Goal: Task Accomplishment & Management: Use online tool/utility

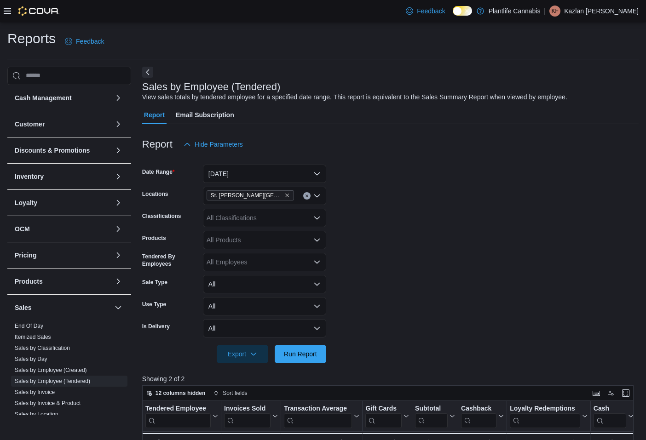
scroll to position [132, 0]
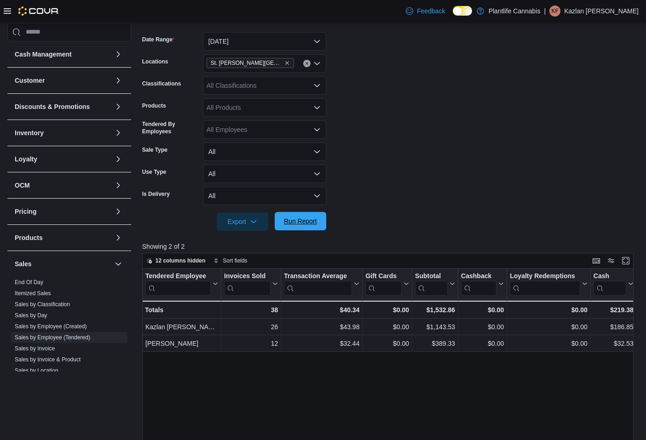
click at [303, 222] on span "Run Report" at bounding box center [300, 221] width 33 height 9
click at [293, 43] on button "[DATE]" at bounding box center [264, 41] width 123 height 18
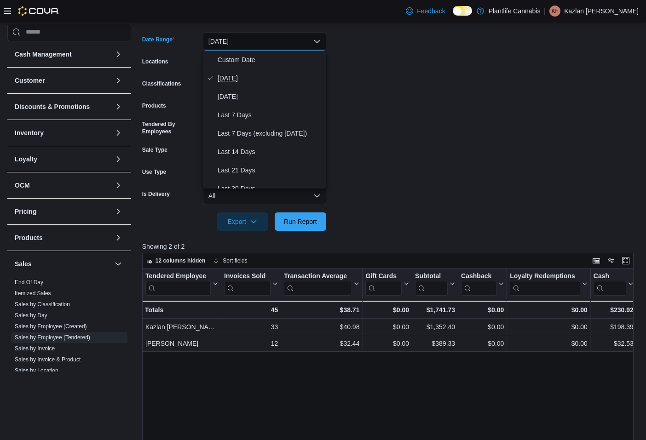
drag, startPoint x: 268, startPoint y: 77, endPoint x: 268, endPoint y: 66, distance: 11.1
click at [268, 76] on span "[DATE]" at bounding box center [270, 78] width 105 height 11
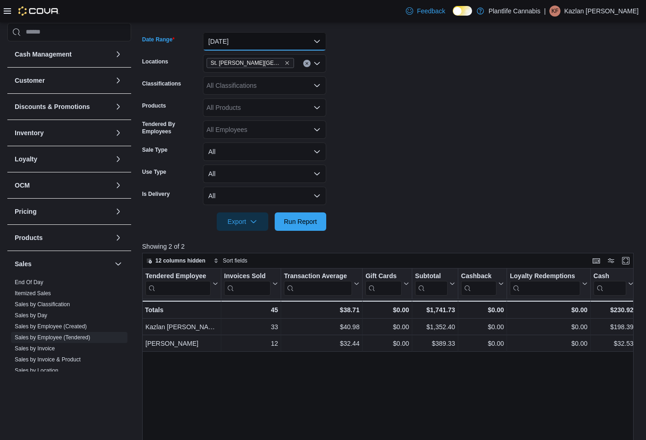
click at [267, 41] on button "[DATE]" at bounding box center [264, 41] width 123 height 18
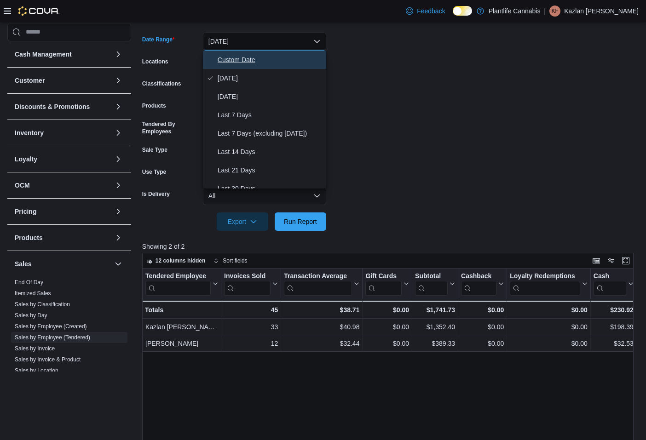
drag, startPoint x: 262, startPoint y: 62, endPoint x: 272, endPoint y: 89, distance: 28.7
click at [262, 62] on span "Custom Date" at bounding box center [270, 59] width 105 height 11
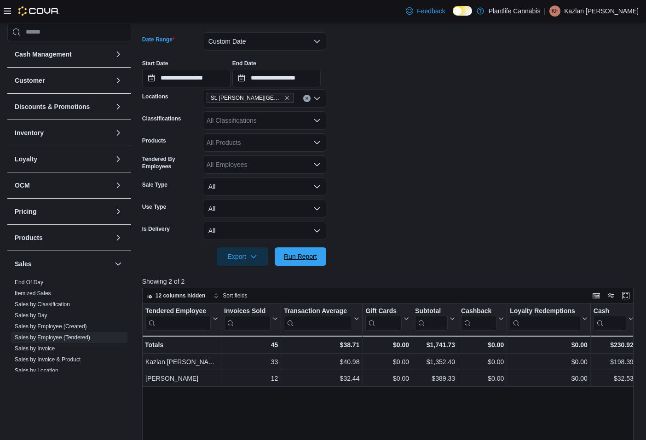
drag, startPoint x: 309, startPoint y: 258, endPoint x: 375, endPoint y: 219, distance: 77.1
click at [310, 257] on span "Run Report" at bounding box center [300, 256] width 33 height 9
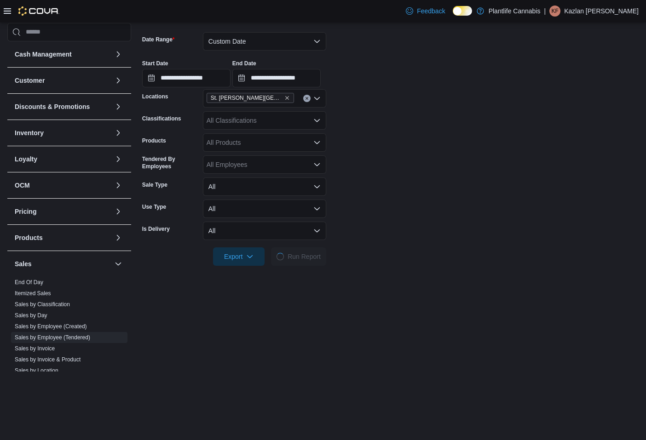
click at [375, 219] on form "**********" at bounding box center [390, 143] width 496 height 245
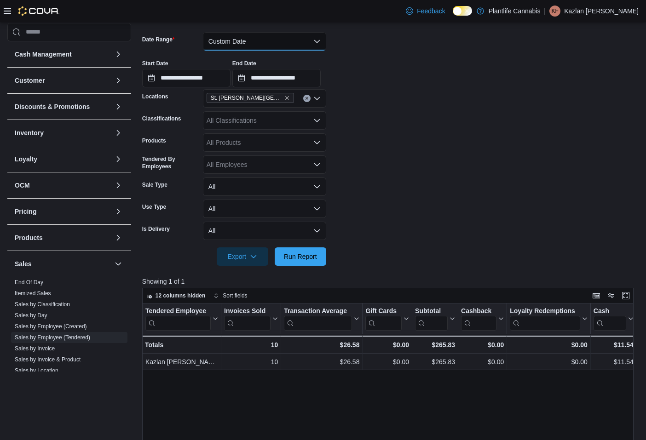
click at [281, 43] on button "Custom Date" at bounding box center [264, 41] width 123 height 18
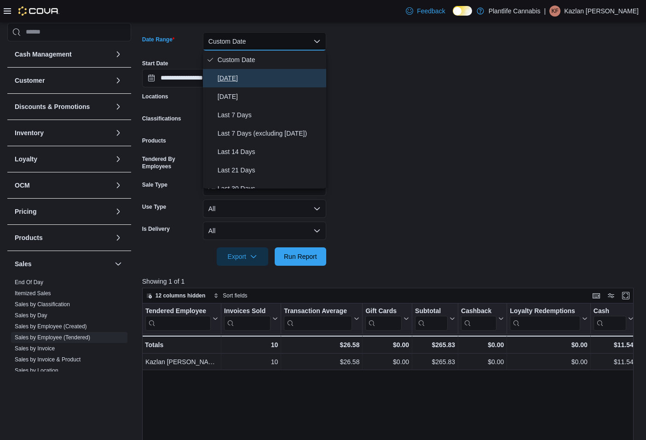
click at [274, 74] on span "[DATE]" at bounding box center [270, 78] width 105 height 11
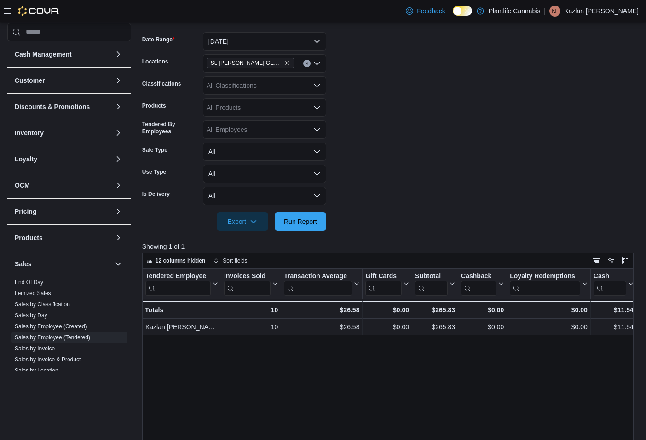
drag, startPoint x: 357, startPoint y: 81, endPoint x: 350, endPoint y: 128, distance: 48.0
click at [357, 83] on form "Date Range [DATE] Locations [GEOGRAPHIC_DATA][PERSON_NAME] Lakes Classification…" at bounding box center [390, 126] width 496 height 210
drag, startPoint x: 313, startPoint y: 218, endPoint x: 632, endPoint y: 116, distance: 334.2
click at [314, 218] on span "Run Report" at bounding box center [300, 221] width 33 height 9
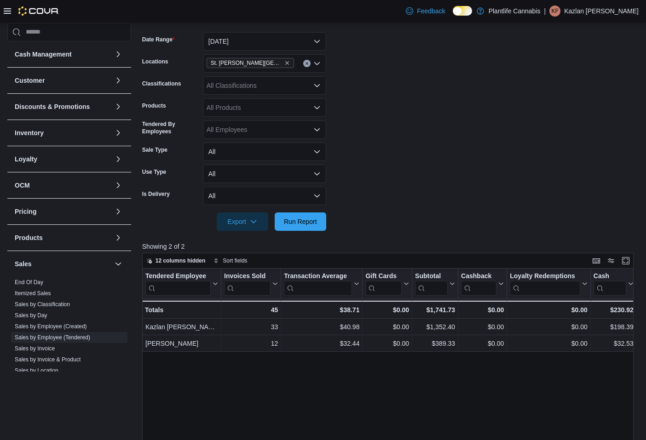
click at [247, 87] on div "All Classifications" at bounding box center [264, 85] width 123 height 18
type input "**"
click at [311, 99] on div "Accessory Group" at bounding box center [264, 101] width 112 height 9
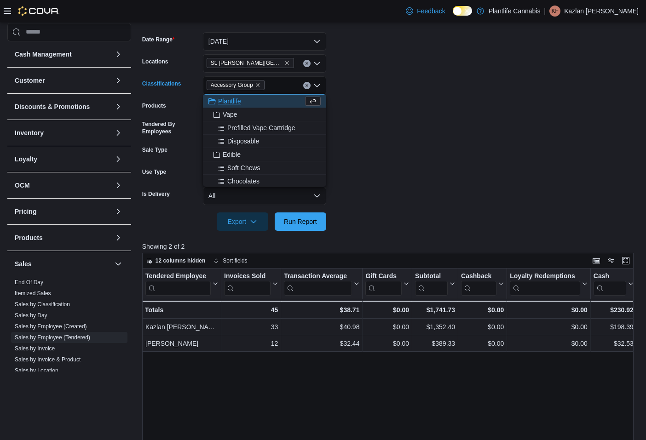
drag, startPoint x: 569, startPoint y: 96, endPoint x: 416, endPoint y: 133, distance: 157.2
click at [566, 96] on form "Date Range [DATE] Locations [GEOGRAPHIC_DATA][PERSON_NAME] Lakes Classification…" at bounding box center [390, 126] width 496 height 210
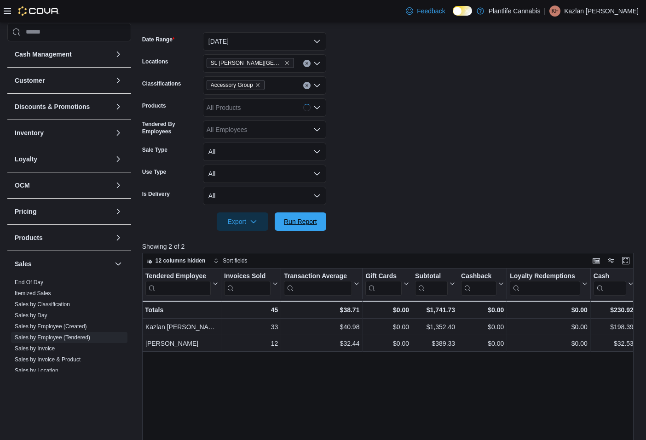
drag, startPoint x: 307, startPoint y: 217, endPoint x: 463, endPoint y: 182, distance: 160.3
click at [308, 217] on span "Run Report" at bounding box center [300, 222] width 40 height 18
click at [311, 227] on span "Run Report" at bounding box center [300, 221] width 40 height 18
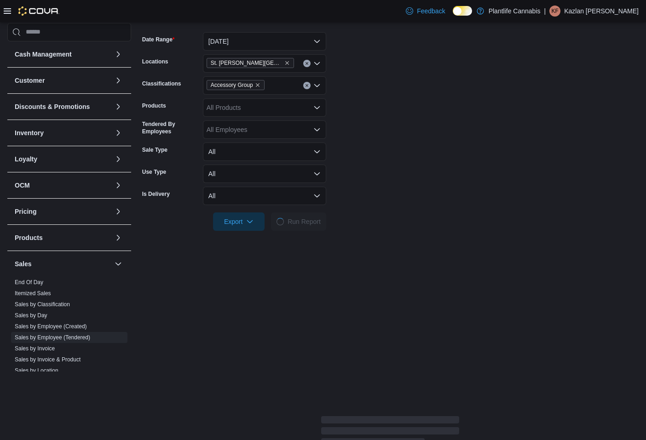
click at [373, 150] on form "Date Range [DATE] Locations [GEOGRAPHIC_DATA][PERSON_NAME] Lakes Classification…" at bounding box center [390, 126] width 496 height 210
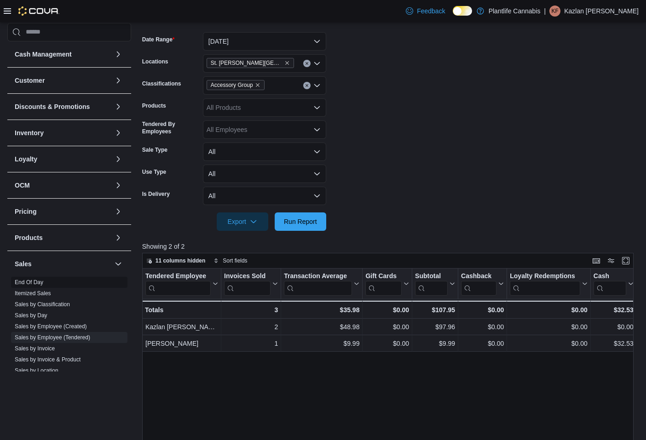
click at [37, 284] on link "End Of Day" at bounding box center [29, 282] width 29 height 6
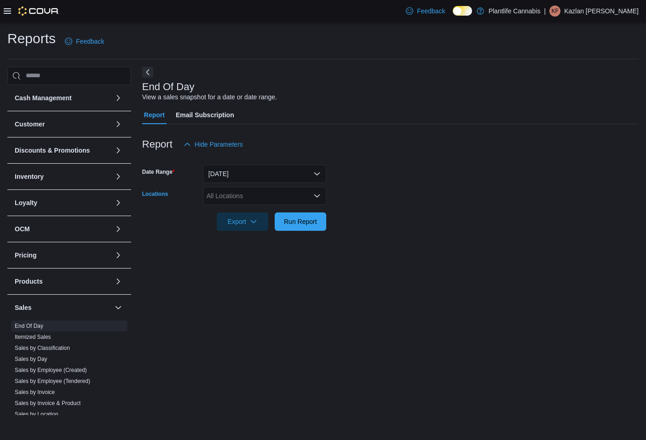
click at [234, 193] on div "All Locations" at bounding box center [264, 196] width 123 height 18
type input "**"
click at [240, 213] on span "St. [PERSON_NAME][GEOGRAPHIC_DATA]" at bounding box center [292, 211] width 130 height 9
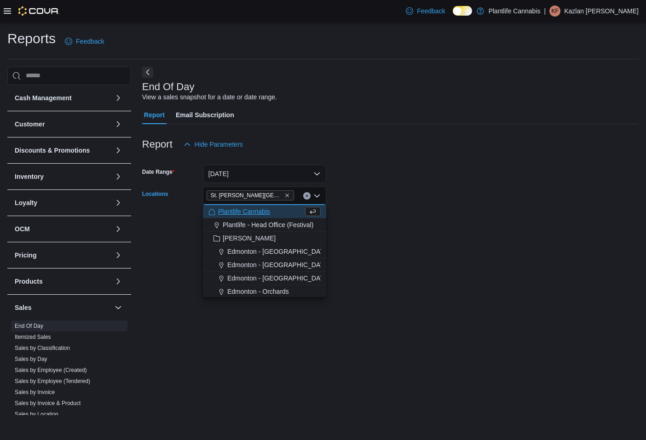
click at [333, 193] on form "Date Range [DATE] Locations [GEOGRAPHIC_DATA][PERSON_NAME][GEOGRAPHIC_DATA] Com…" at bounding box center [390, 192] width 496 height 77
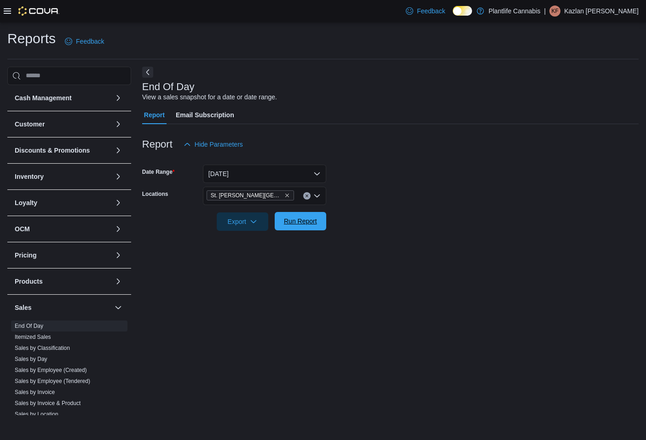
click at [299, 223] on span "Run Report" at bounding box center [300, 221] width 33 height 9
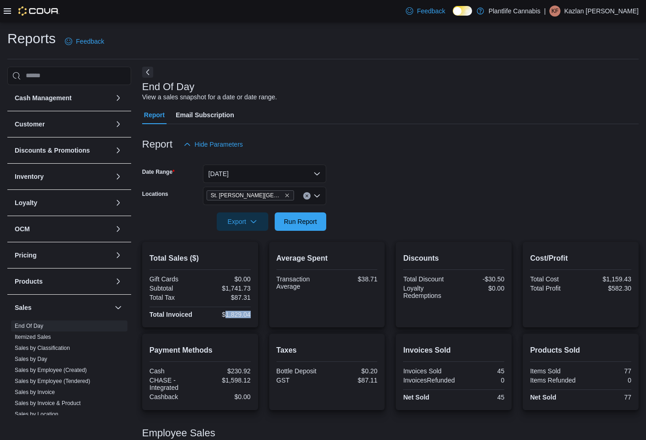
drag, startPoint x: 224, startPoint y: 315, endPoint x: 253, endPoint y: 315, distance: 29.4
click at [253, 315] on div "Total Sales ($) Gift Cards $0.00 Subtotal $1,741.73 Total Tax $87.31 Total Invo…" at bounding box center [200, 285] width 116 height 86
copy div "1,829.04"
click at [263, 323] on div "Total Sales ($) Gift Cards $0.00 Subtotal $1,741.73 Total Tax $87.31 Total Invo…" at bounding box center [390, 285] width 496 height 86
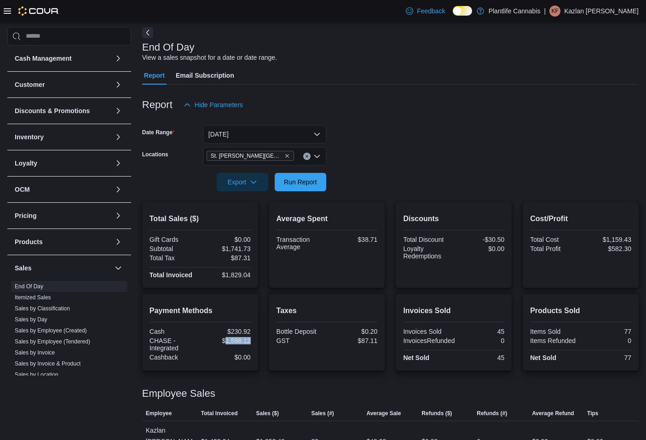
drag, startPoint x: 226, startPoint y: 341, endPoint x: 257, endPoint y: 341, distance: 30.8
click at [257, 341] on div "Payment Methods Cash $230.92 CHASE - Integrated $1,598.12 Cashback $0.00" at bounding box center [200, 332] width 116 height 76
copy div "1,598.12"
